Goal: Check status: Check status

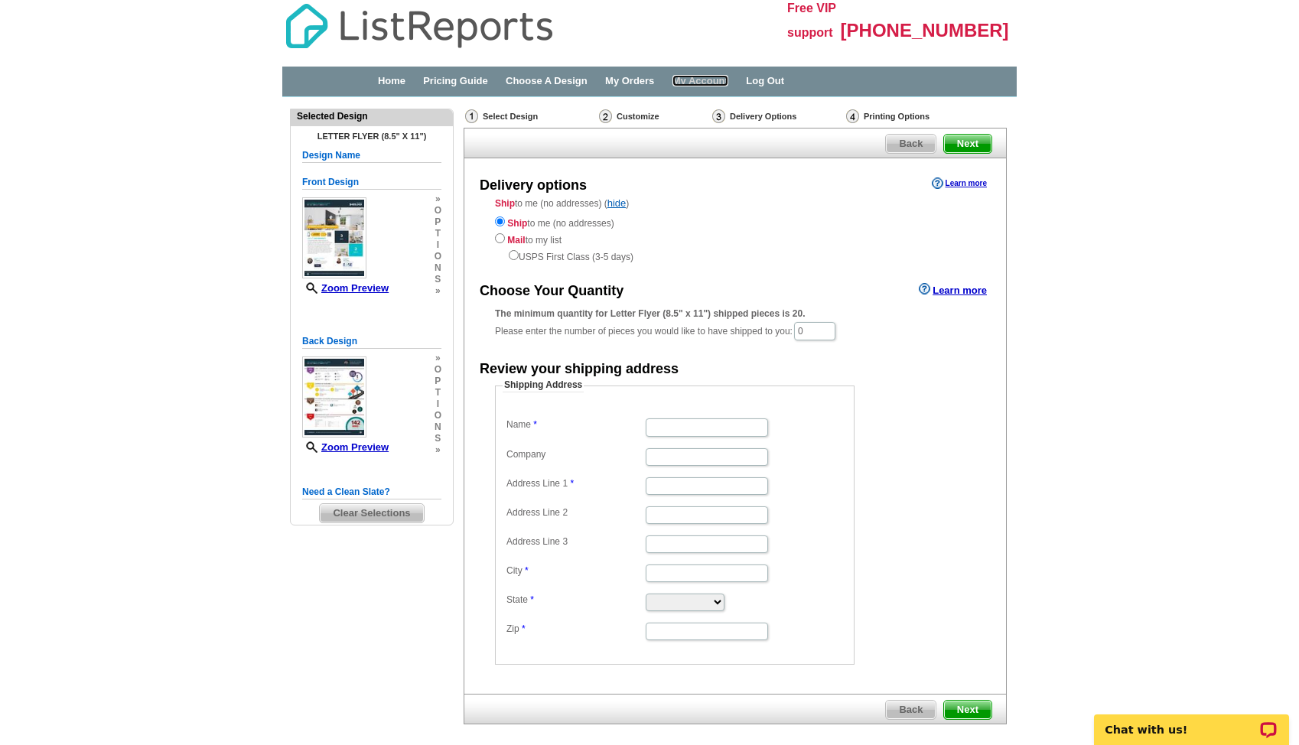
click at [729, 83] on link "My Account" at bounding box center [701, 80] width 56 height 11
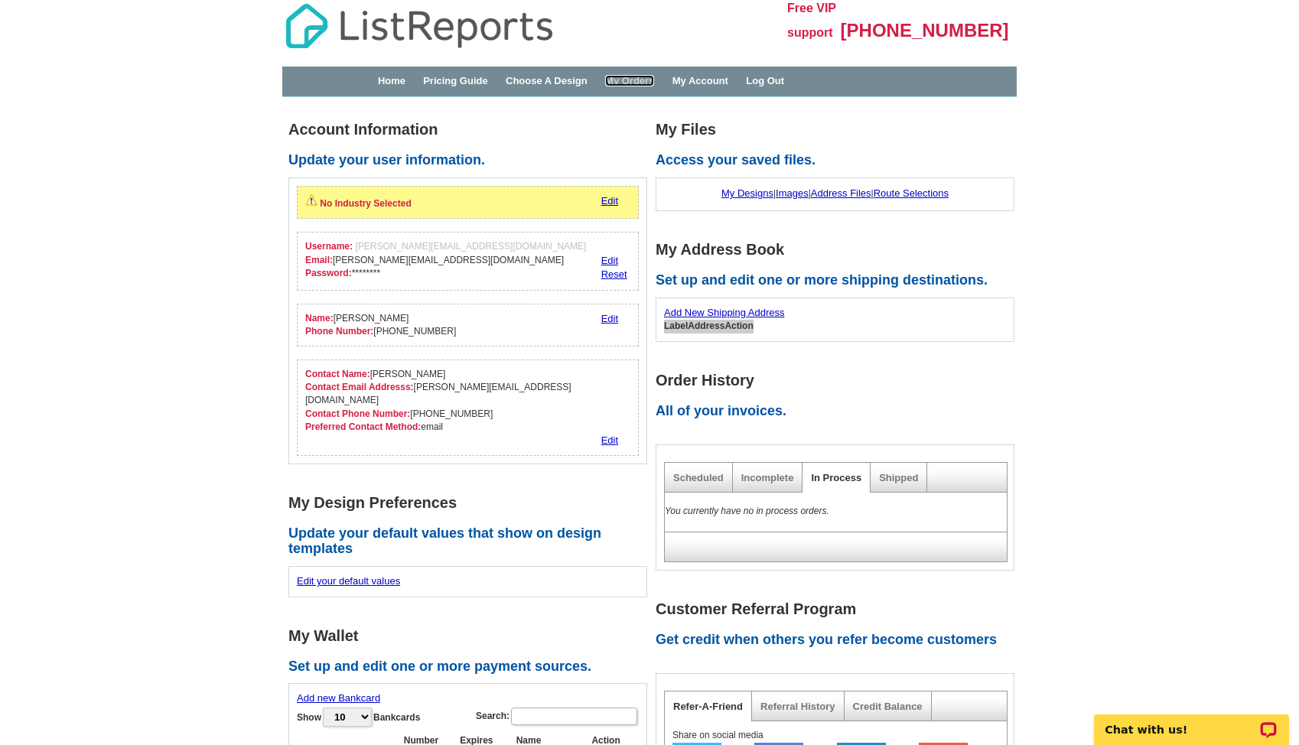
click at [639, 83] on link "My Orders" at bounding box center [629, 80] width 49 height 11
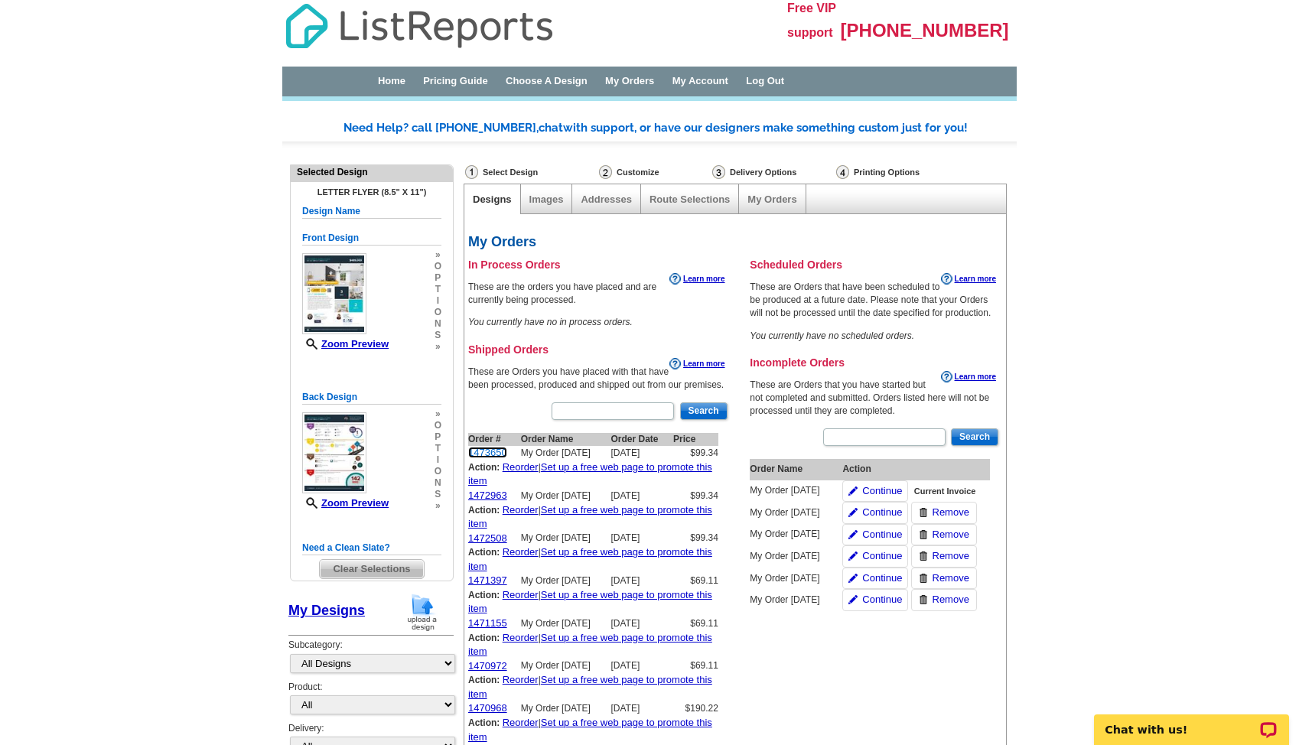
click at [497, 454] on link "1473650" at bounding box center [487, 452] width 39 height 11
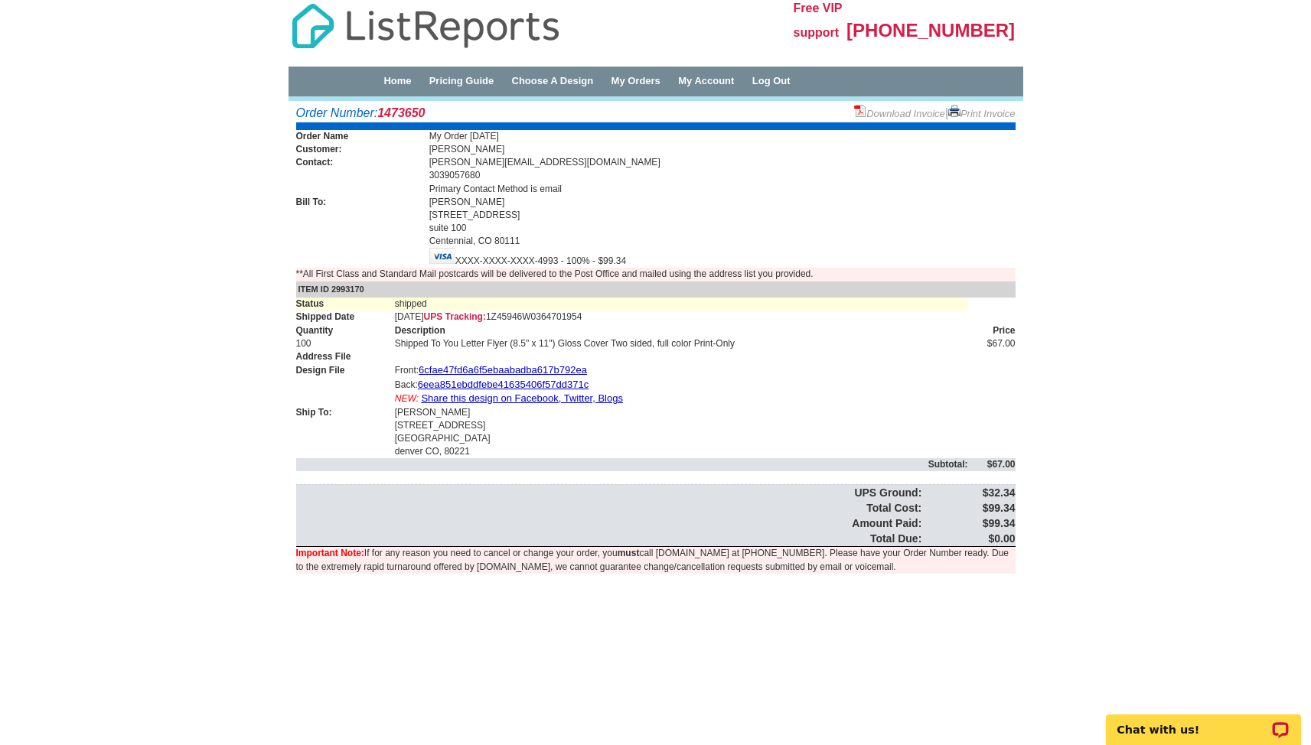
drag, startPoint x: 515, startPoint y: 316, endPoint x: 680, endPoint y: 316, distance: 165.3
click at [680, 316] on td "Aug-22-2025 UPS Tracking: 1Z45946W0364701954" at bounding box center [681, 317] width 573 height 13
drag, startPoint x: 516, startPoint y: 317, endPoint x: 614, endPoint y: 322, distance: 98.1
click at [614, 322] on td "Aug-22-2025 UPS Tracking: 1Z45946W0364701954" at bounding box center [681, 317] width 573 height 13
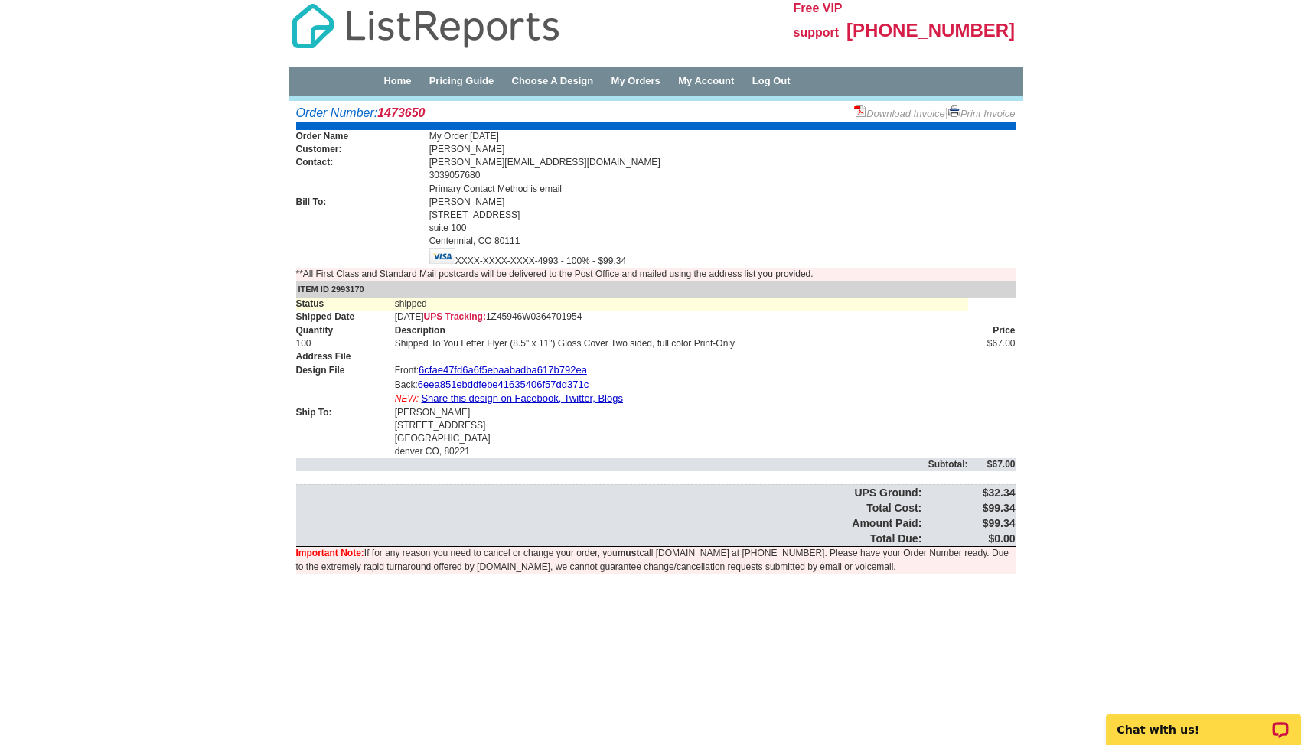
copy span "1Z45946W0364701954"
